Goal: Task Accomplishment & Management: Manage account settings

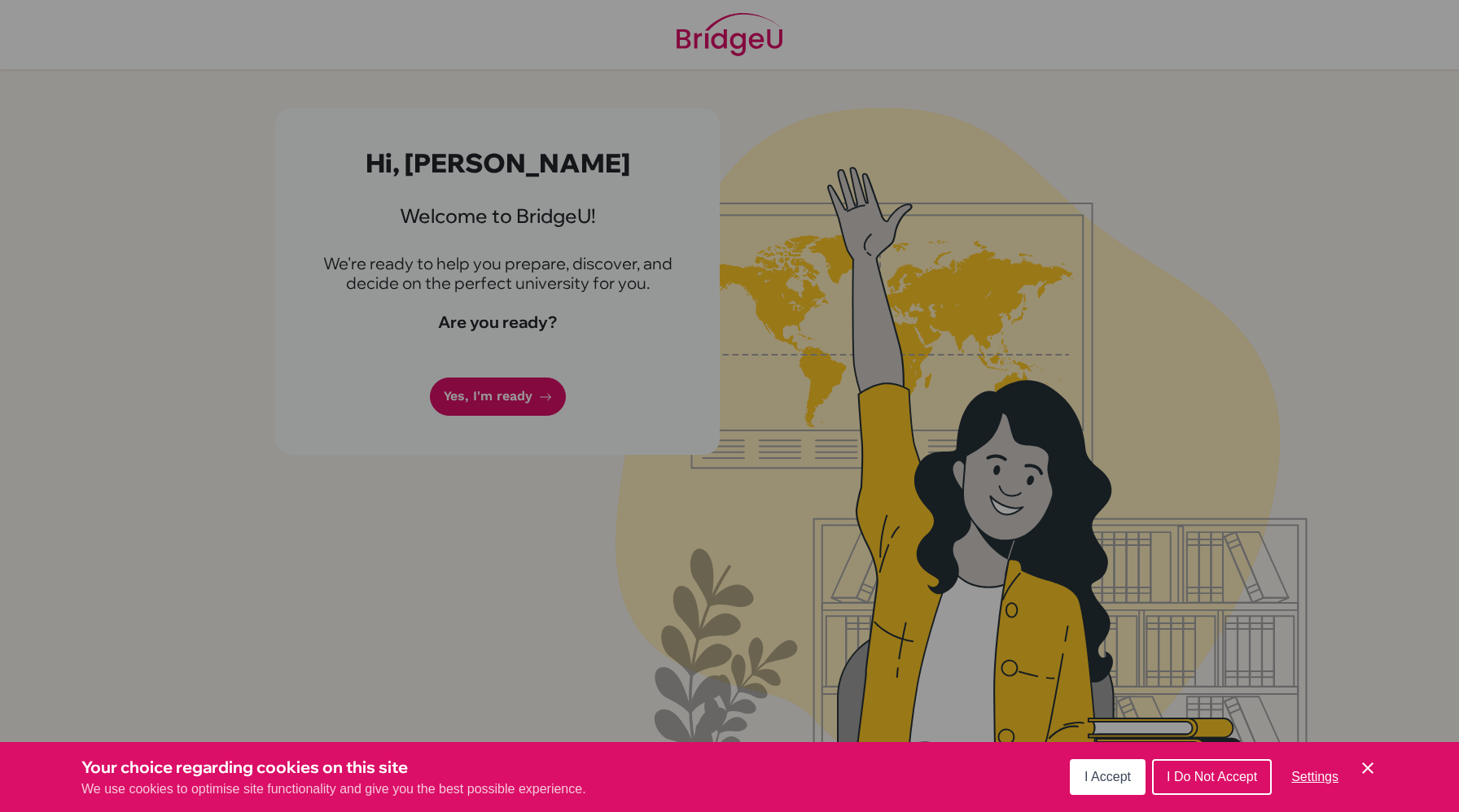
click at [1114, 768] on button "I Accept" at bounding box center [1108, 777] width 75 height 36
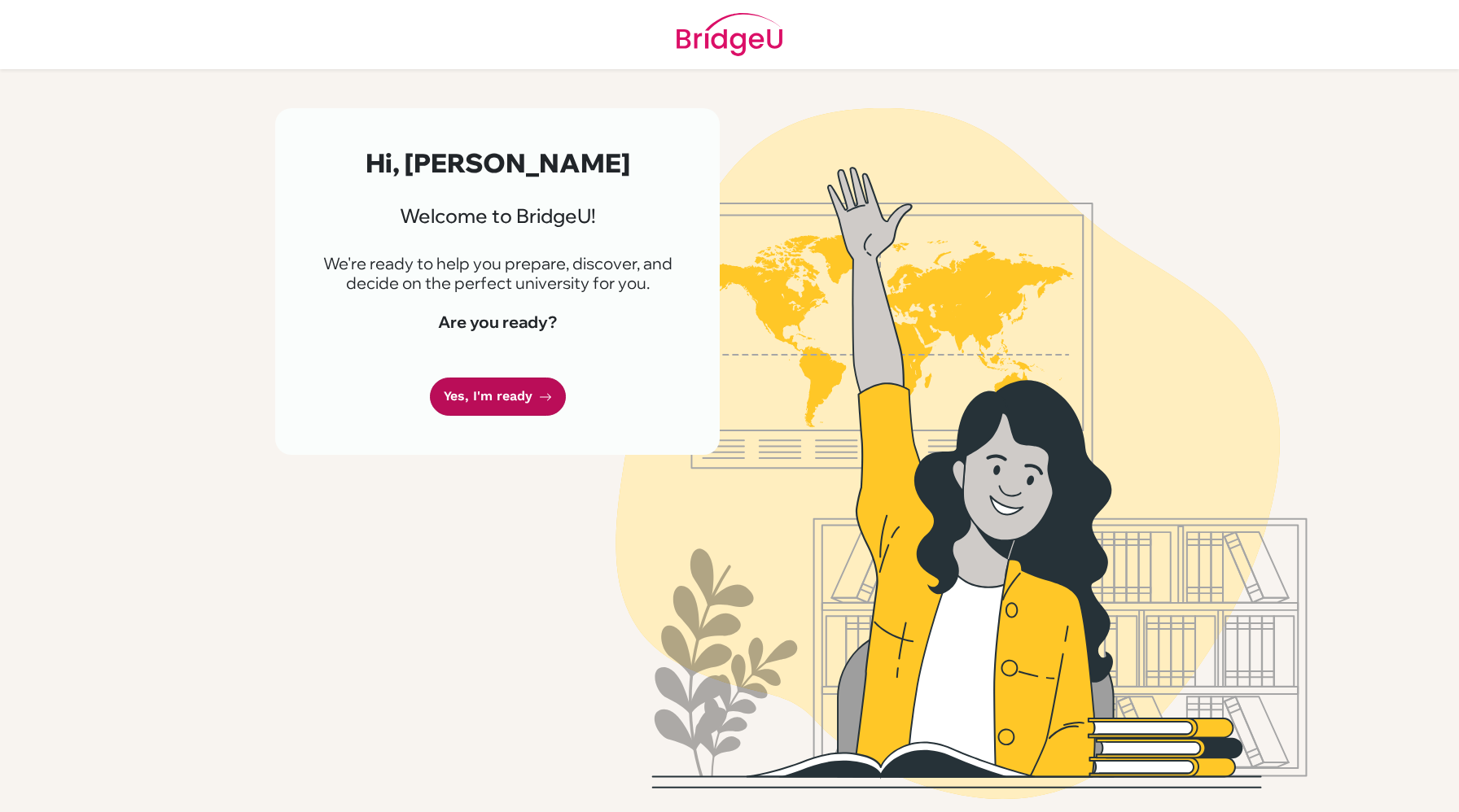
click at [510, 396] on link "Yes, I'm ready" at bounding box center [498, 397] width 136 height 39
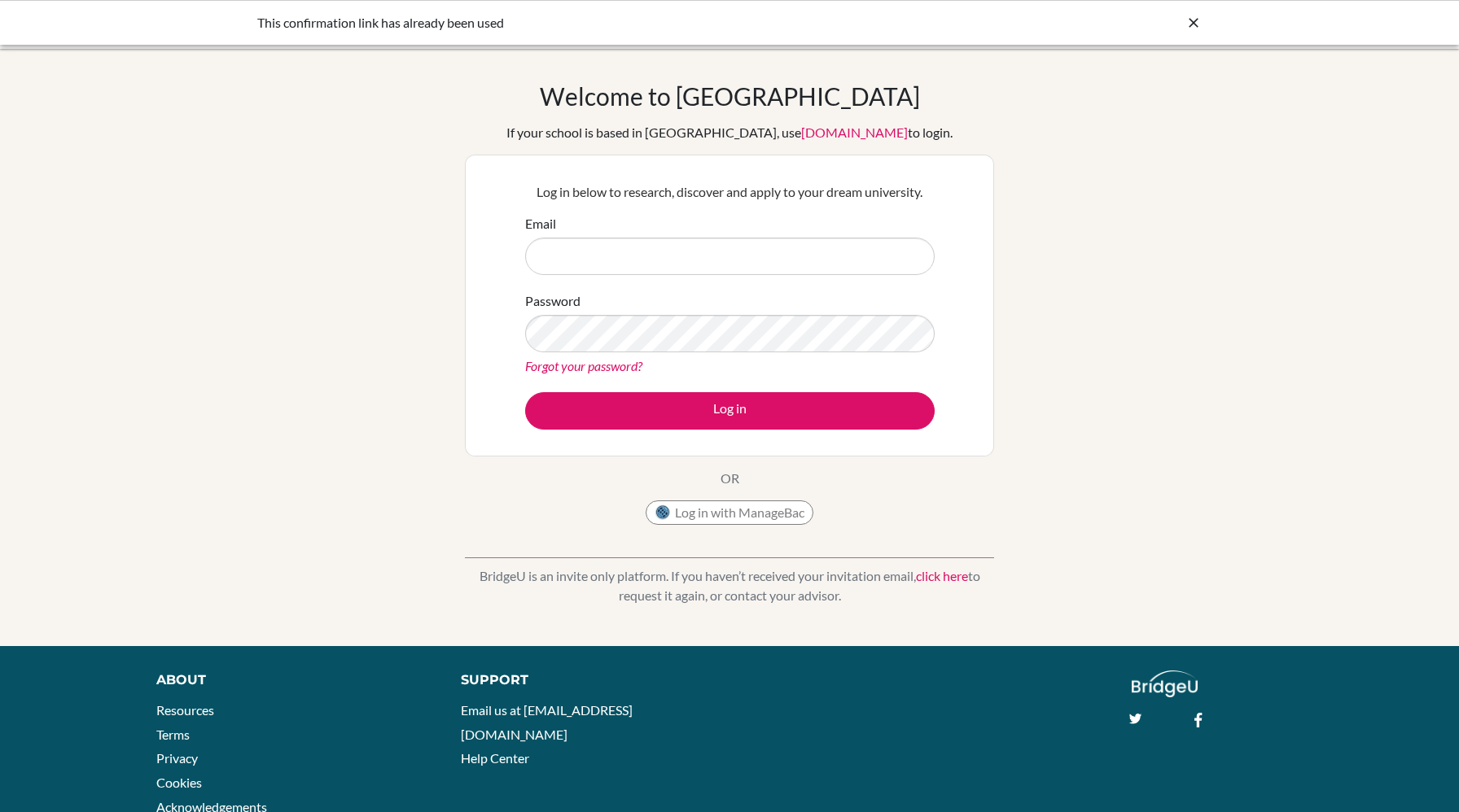
click at [622, 273] on input "Email" at bounding box center [730, 256] width 410 height 38
click at [621, 255] on input "Email" at bounding box center [730, 256] width 410 height 38
type input "a"
click at [598, 259] on input "[EMAIL_ADDRESS][DOMAIN_NAME]" at bounding box center [730, 256] width 410 height 38
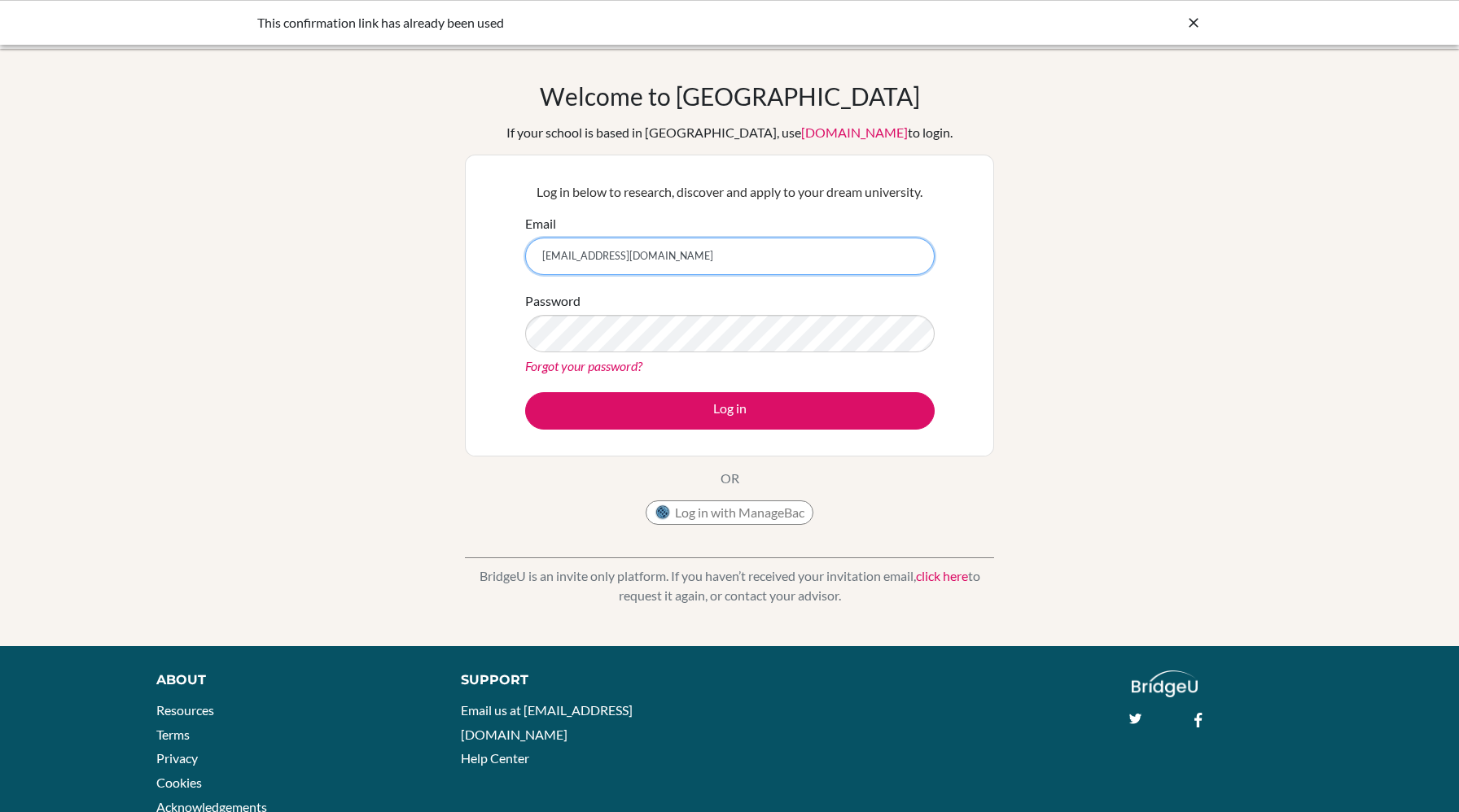
type input "[EMAIL_ADDRESS][DOMAIN_NAME]"
click at [595, 357] on div "Forgot your password?" at bounding box center [730, 366] width 410 height 19
click at [525, 393] on button "Log in" at bounding box center [730, 411] width 410 height 38
